Goal: Check status: Check status

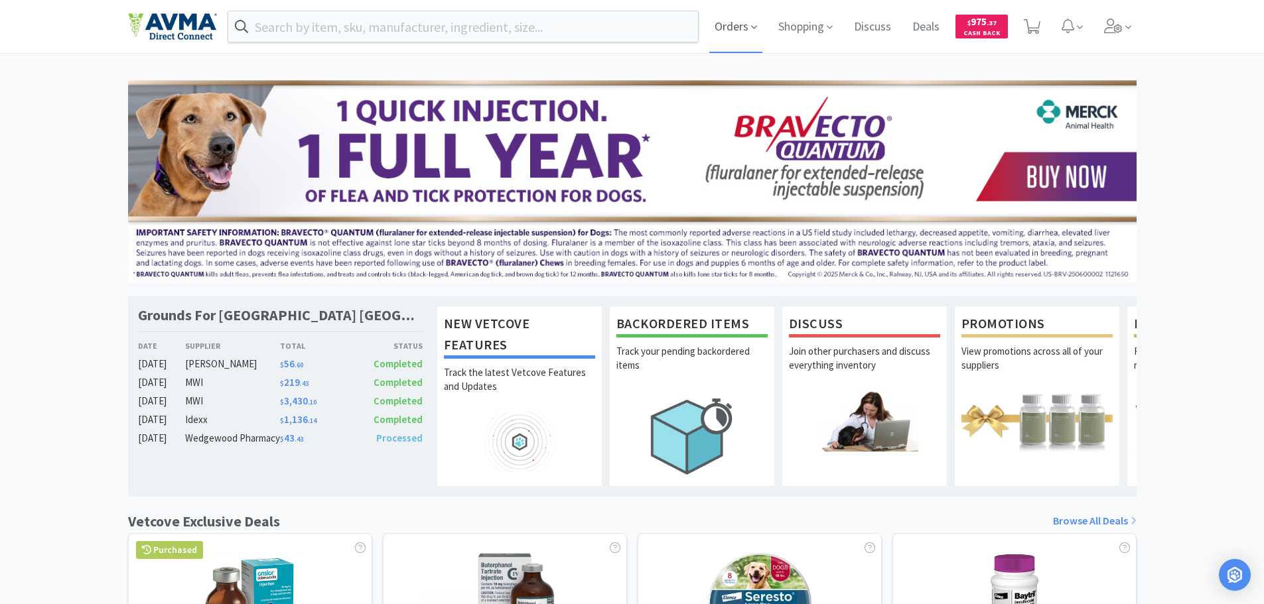
click at [725, 33] on span "Orders" at bounding box center [735, 26] width 53 height 53
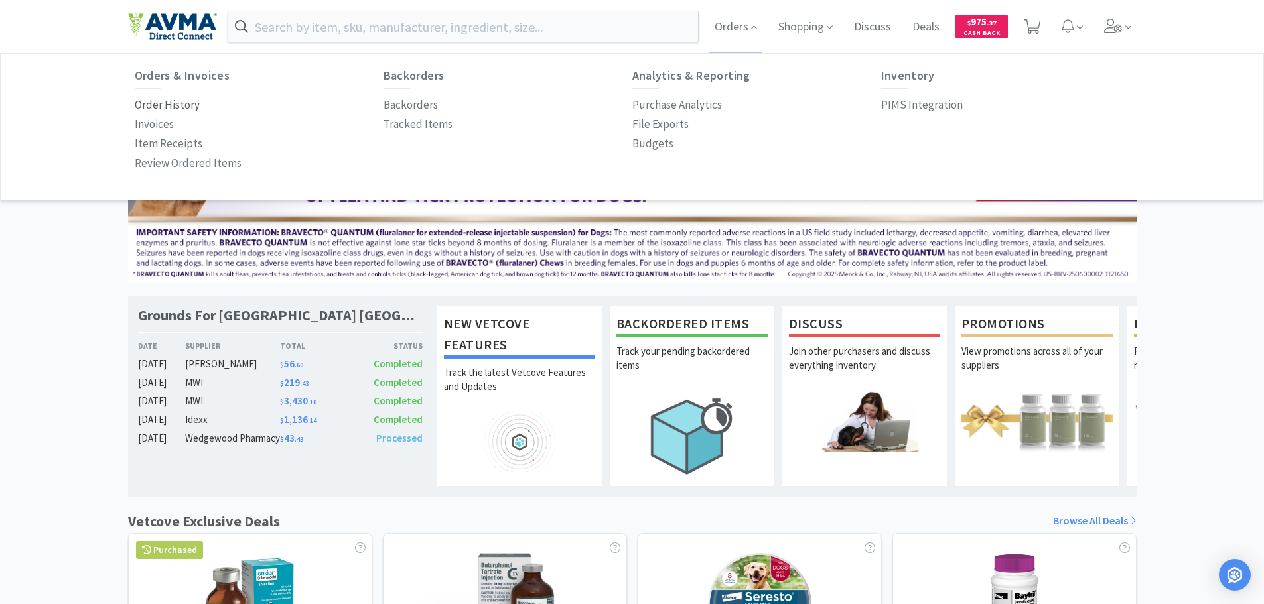
click at [170, 113] on p "Order History" at bounding box center [167, 105] width 65 height 18
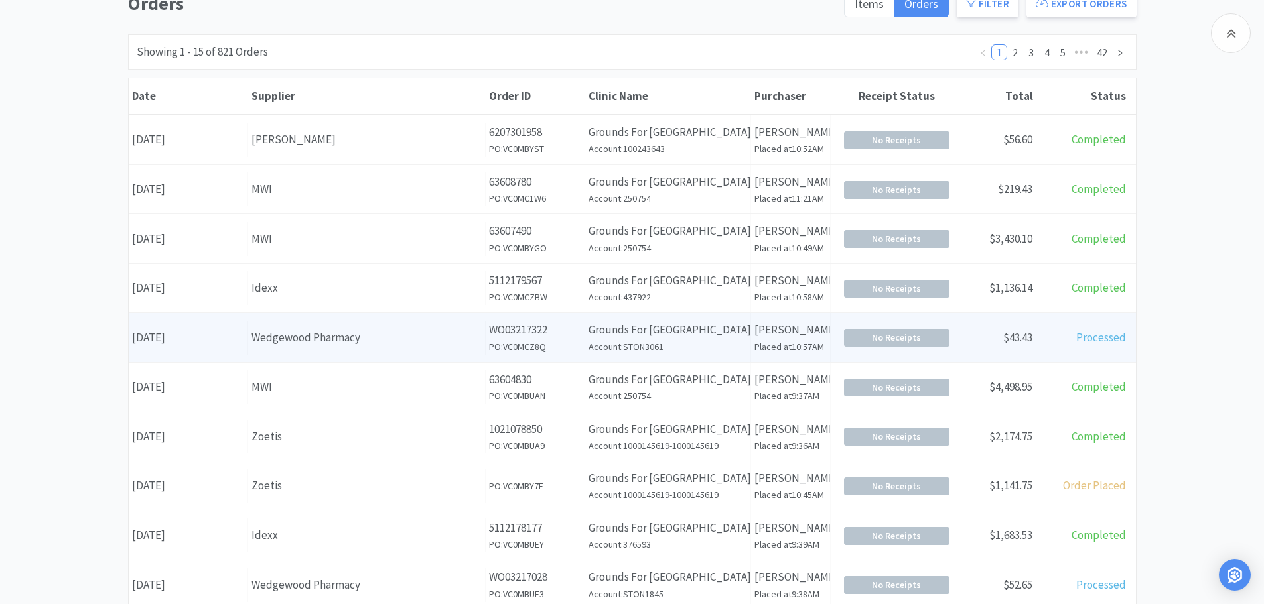
scroll to position [199, 0]
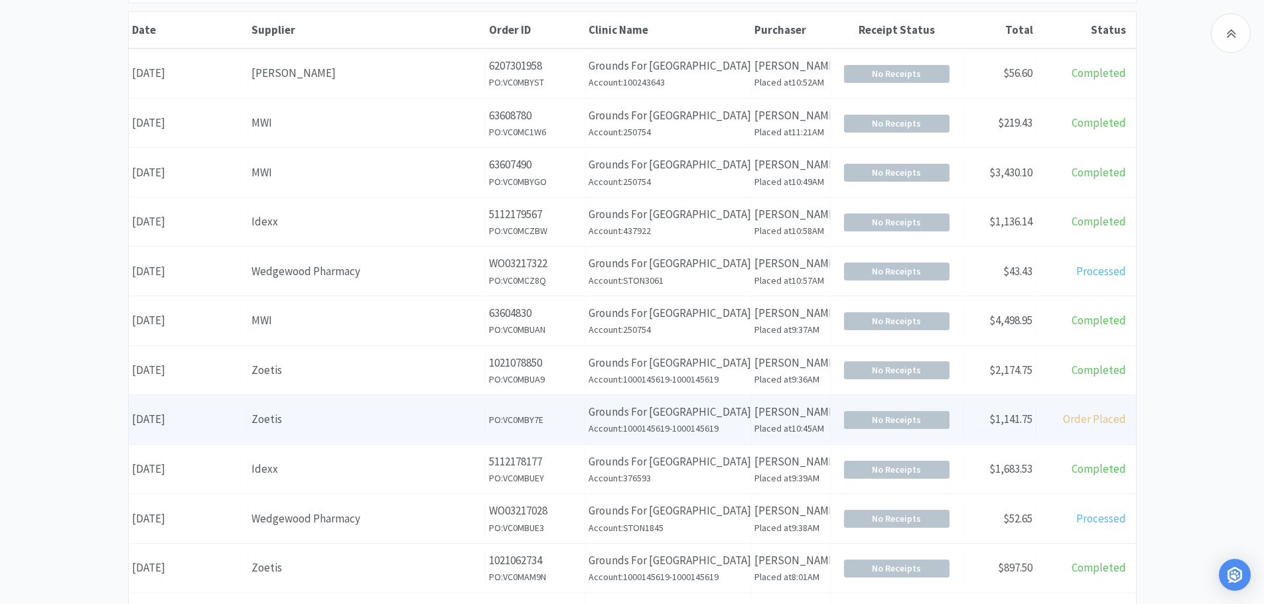
click at [202, 437] on div "Date [DATE] Supplier Zoetis Order ID PO: VC0MBY7E Clinic Name Grounds For [GEOG…" at bounding box center [632, 419] width 1007 height 49
click at [810, 420] on p "[PERSON_NAME]" at bounding box center [790, 412] width 72 height 18
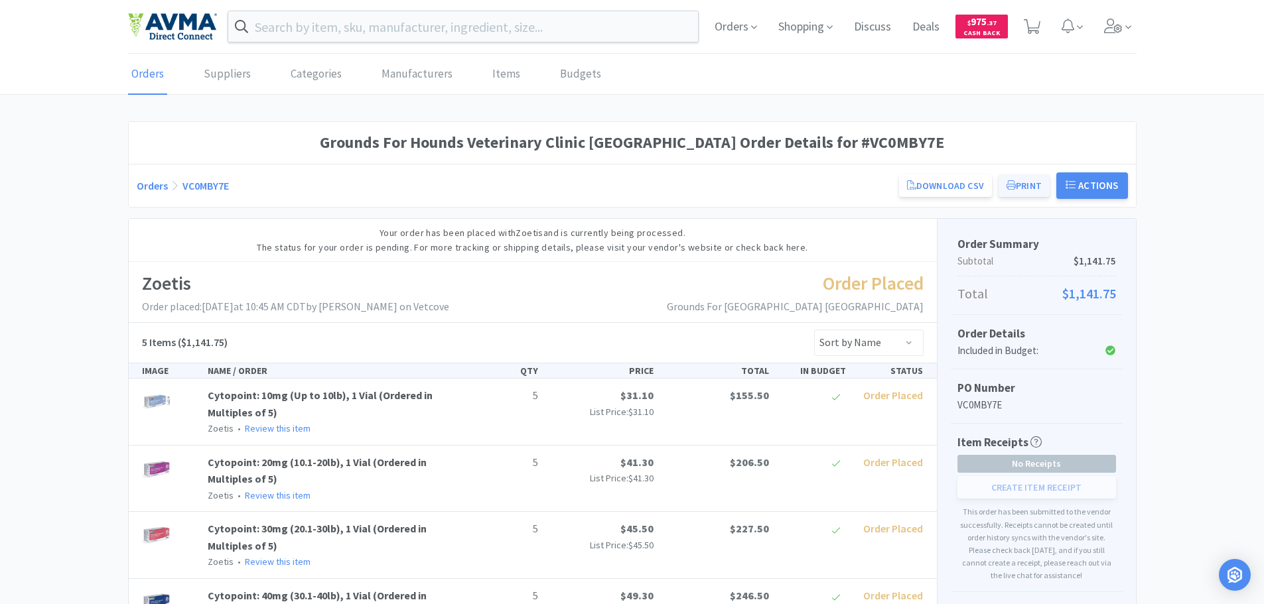
click at [1026, 190] on button "Print" at bounding box center [1023, 185] width 51 height 23
click at [1023, 182] on button "Print" at bounding box center [1023, 185] width 51 height 23
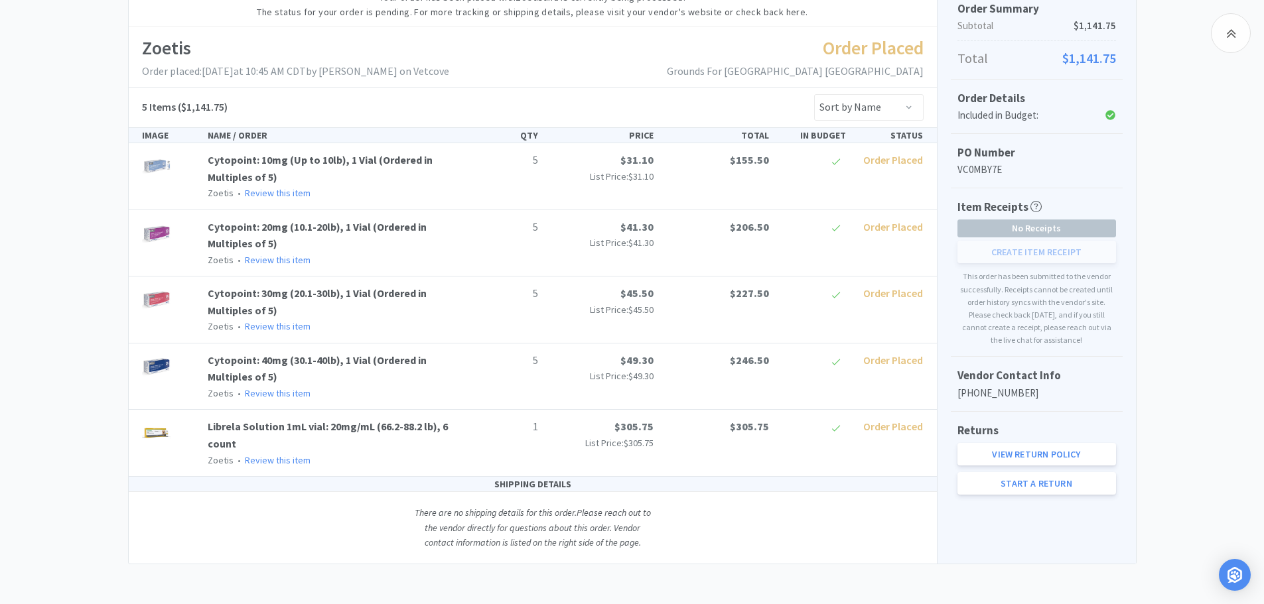
scroll to position [36, 0]
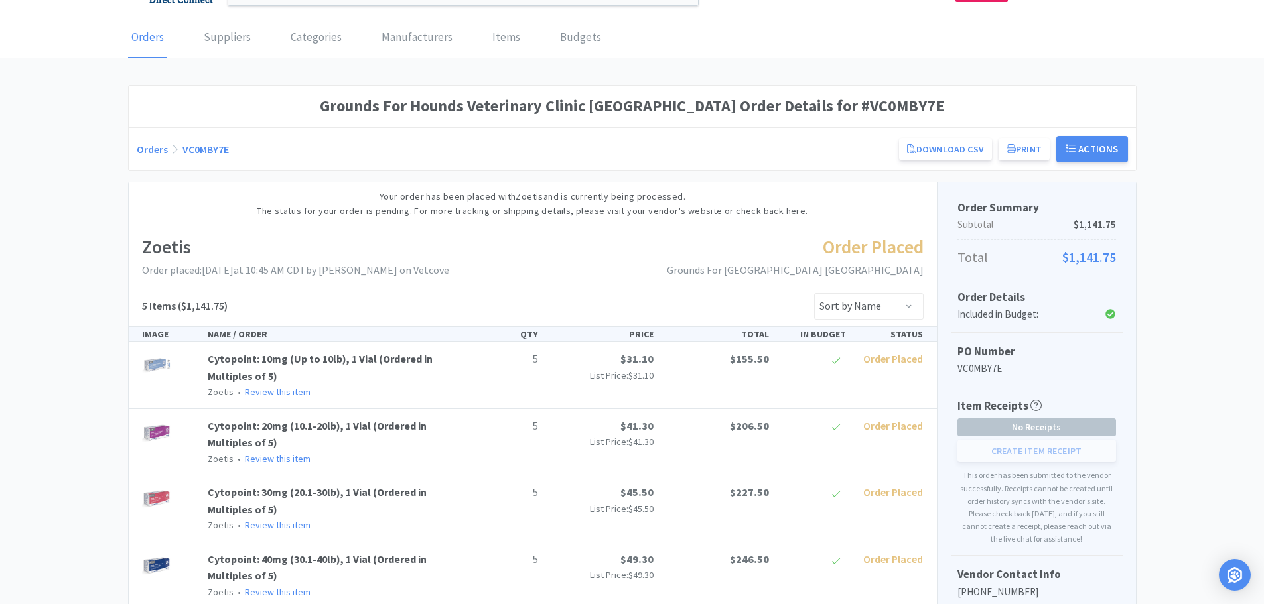
scroll to position [199, 0]
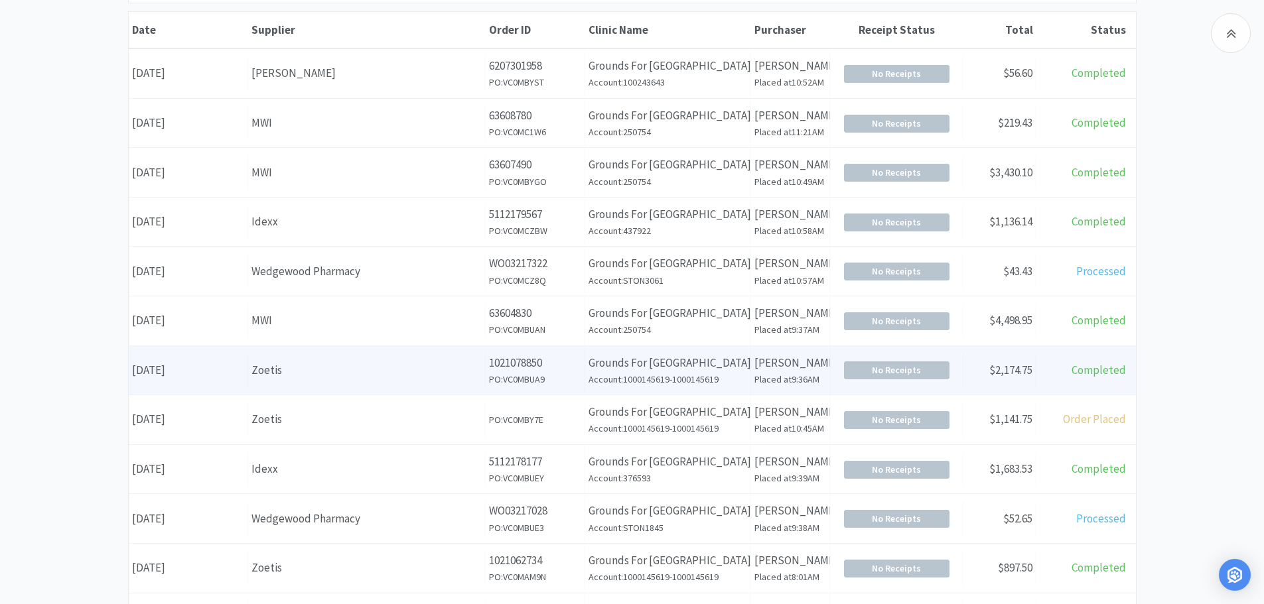
click at [320, 378] on div "Zoetis" at bounding box center [366, 371] width 230 height 18
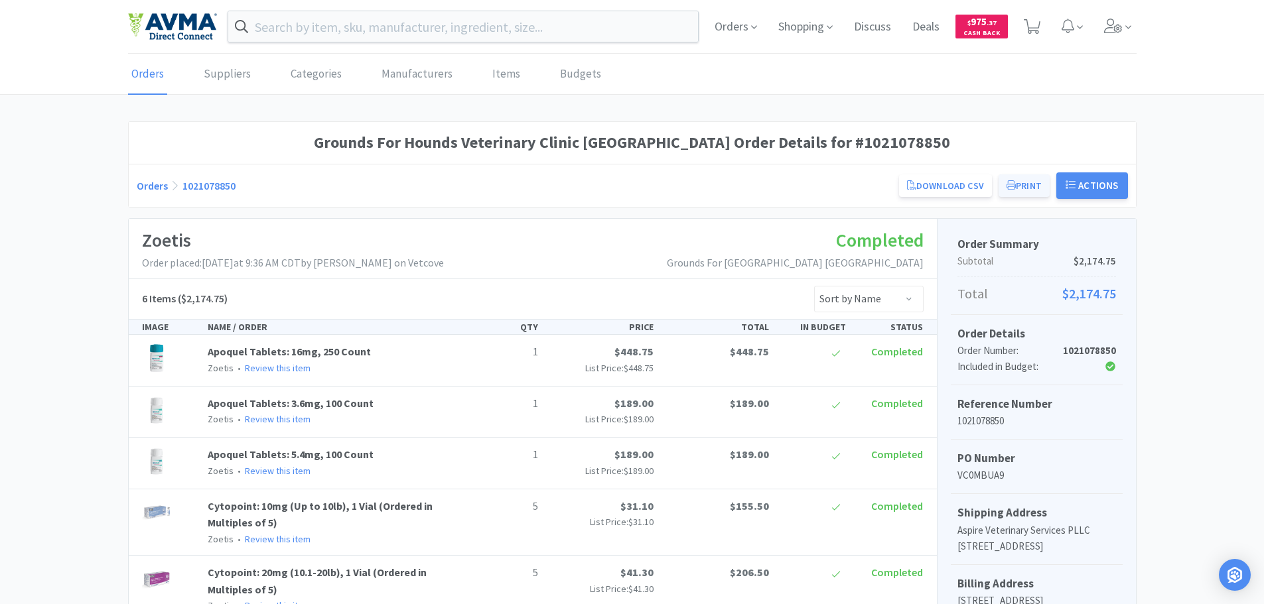
click at [1024, 184] on button "Print" at bounding box center [1023, 185] width 51 height 23
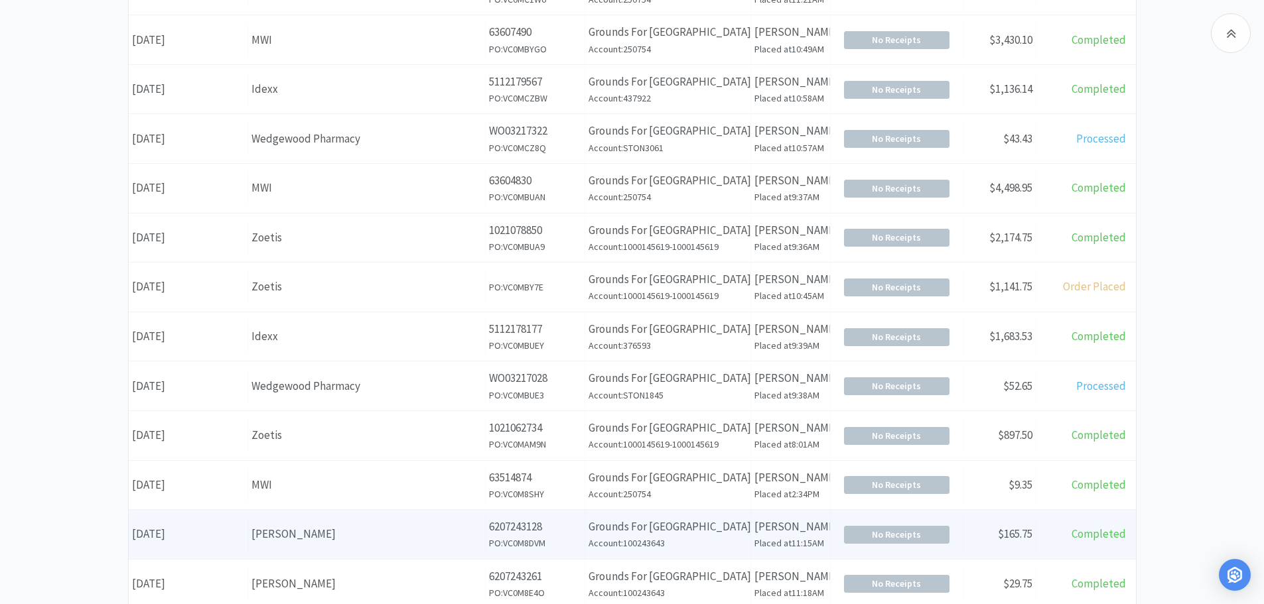
scroll to position [464, 0]
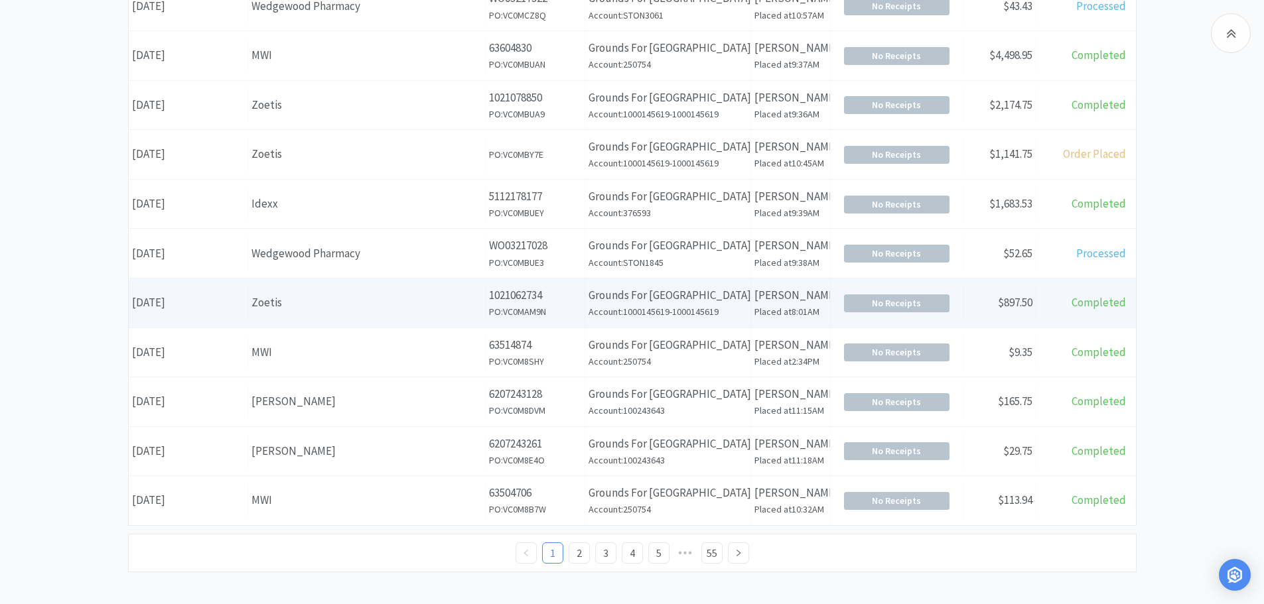
click at [335, 315] on div "Supplier Zoetis" at bounding box center [367, 303] width 238 height 34
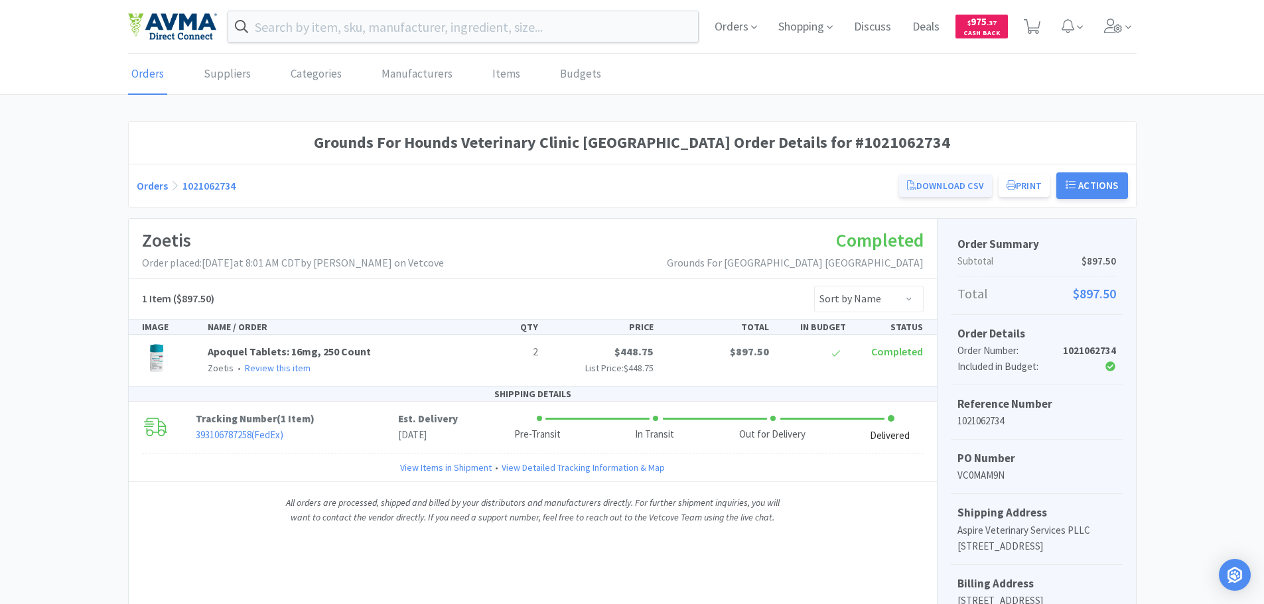
click at [946, 182] on link "Download CSV" at bounding box center [945, 185] width 93 height 23
